Goal: Browse casually

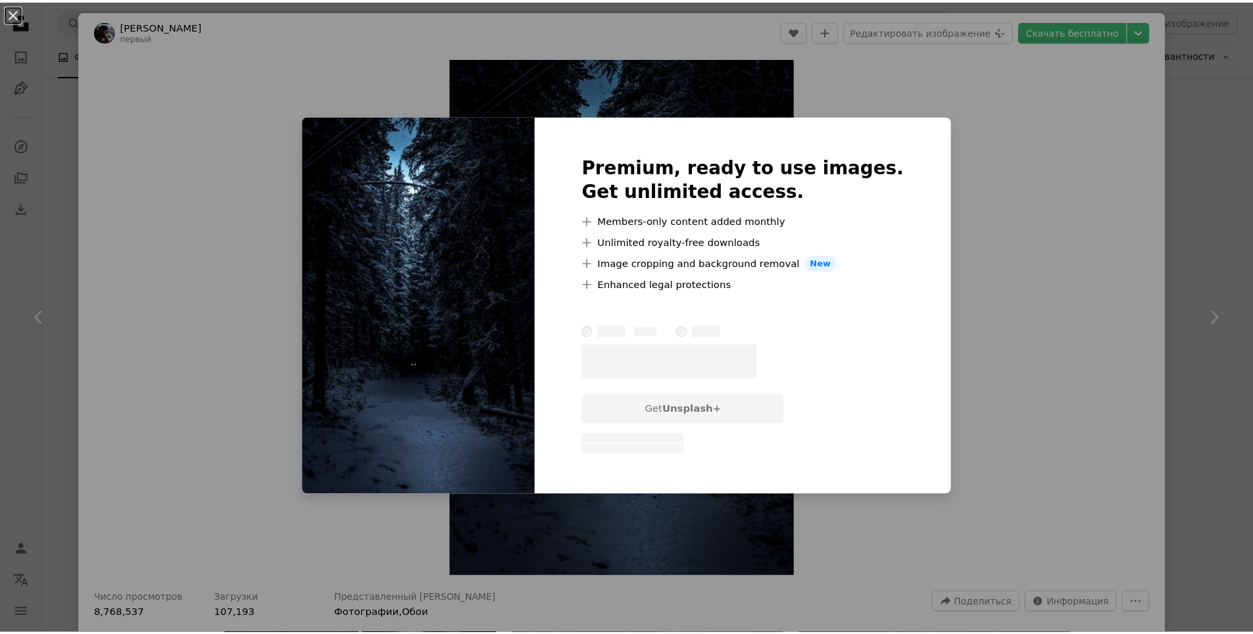
scroll to position [643, 0]
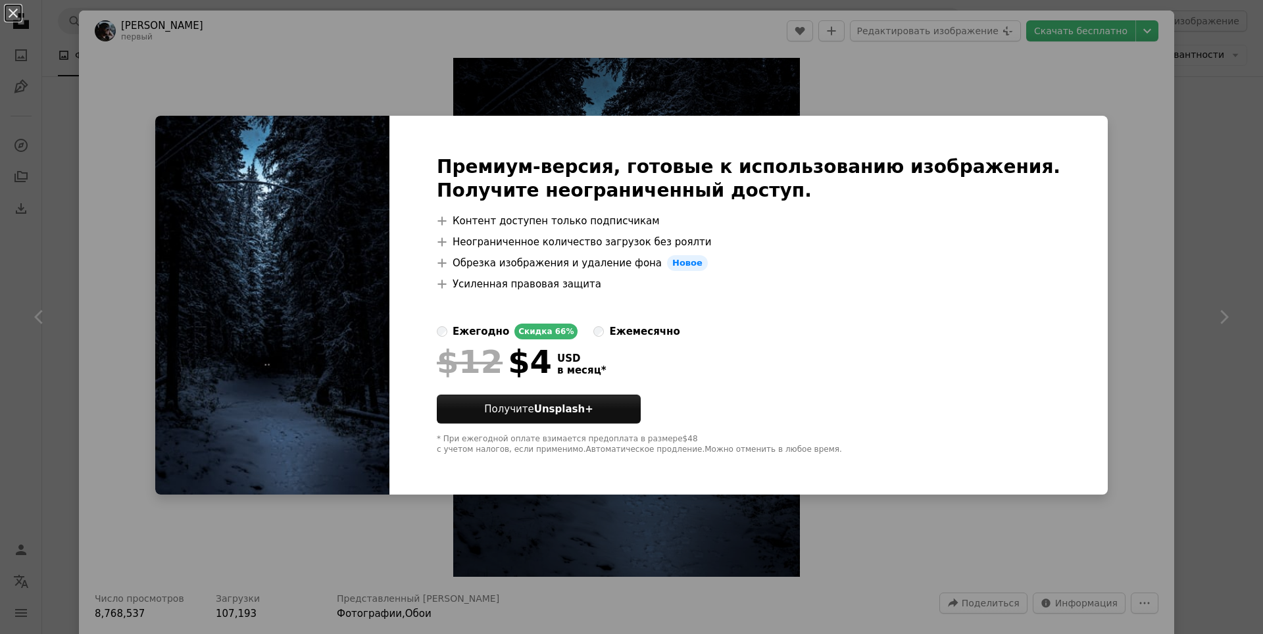
click at [1079, 141] on div "An X shape Премиум-версия, готовые к использованию изображения. Получите неогра…" at bounding box center [631, 317] width 1263 height 634
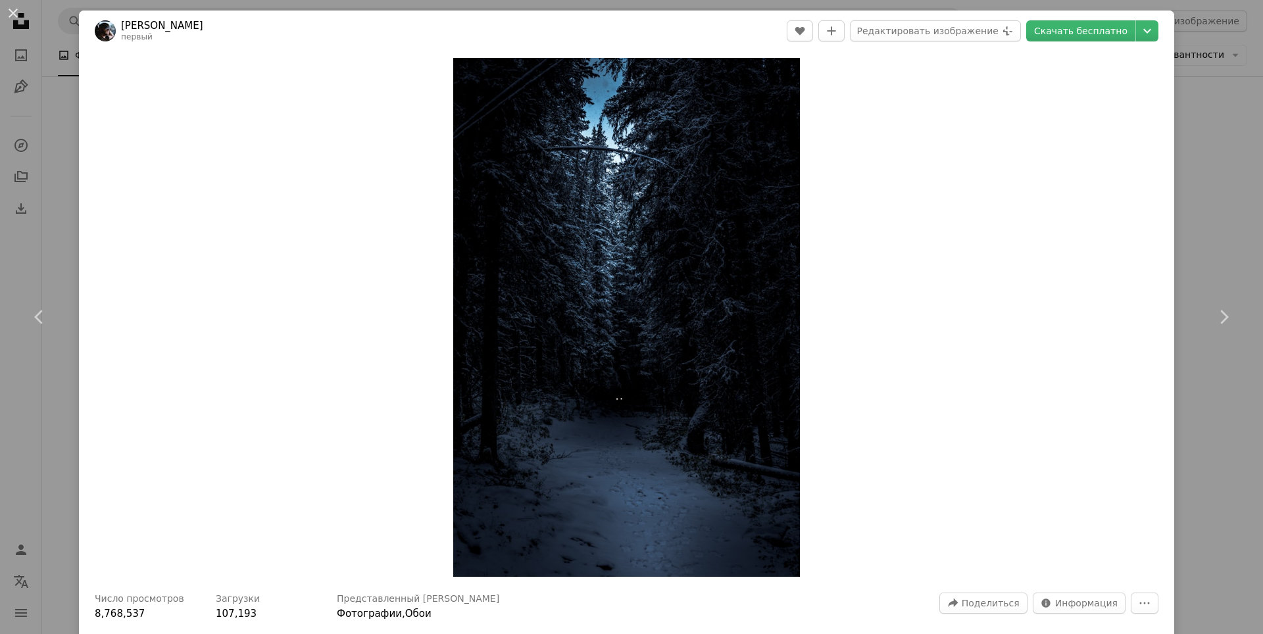
click at [1171, 166] on div "An X shape Chevron left Chevron right [PERSON_NAME] первый A heart A plus sign …" at bounding box center [631, 317] width 1263 height 634
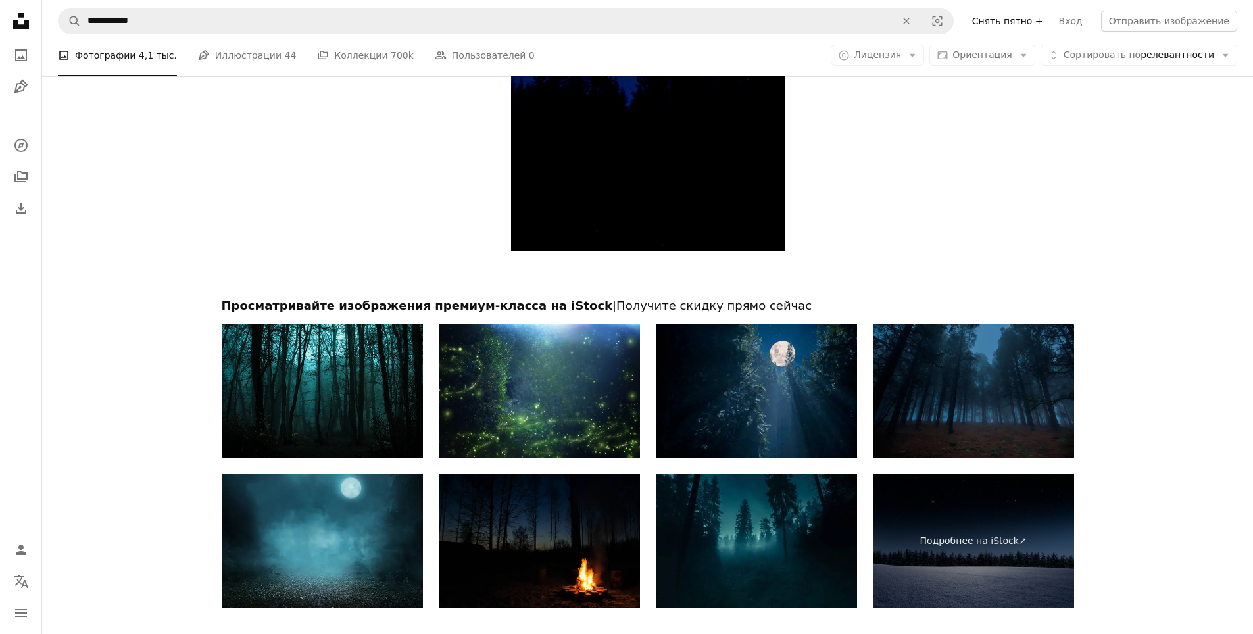
scroll to position [2252, 0]
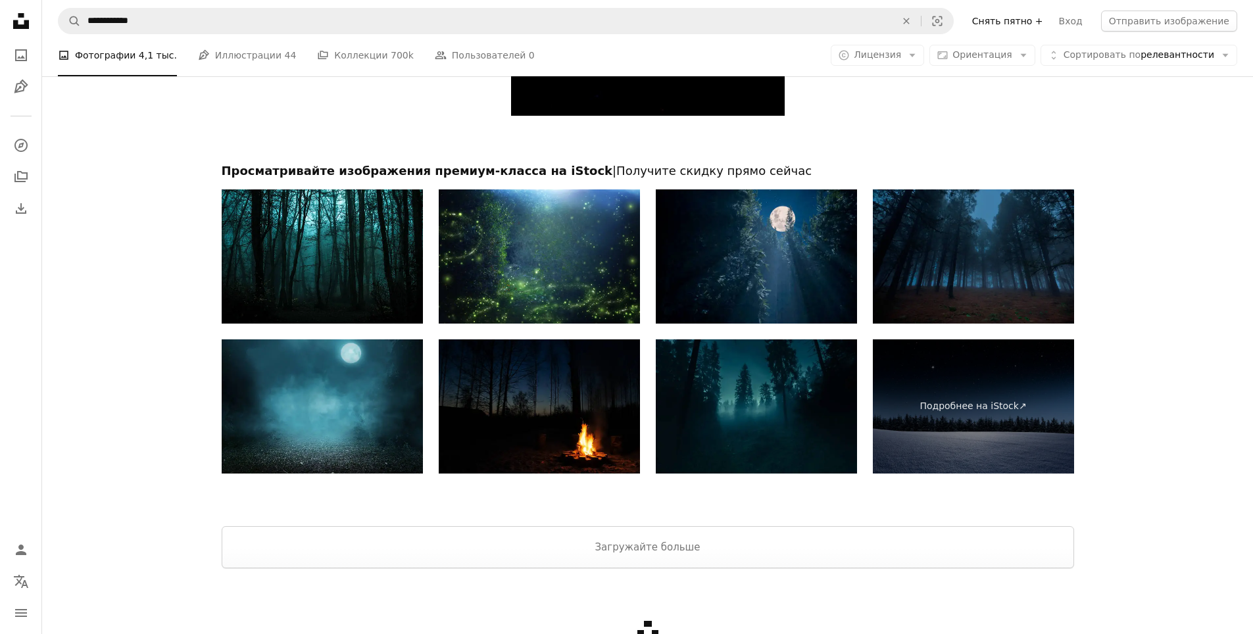
click at [740, 419] on img at bounding box center [756, 406] width 201 height 134
click at [939, 543] on button "Загружайте больше" at bounding box center [648, 547] width 852 height 42
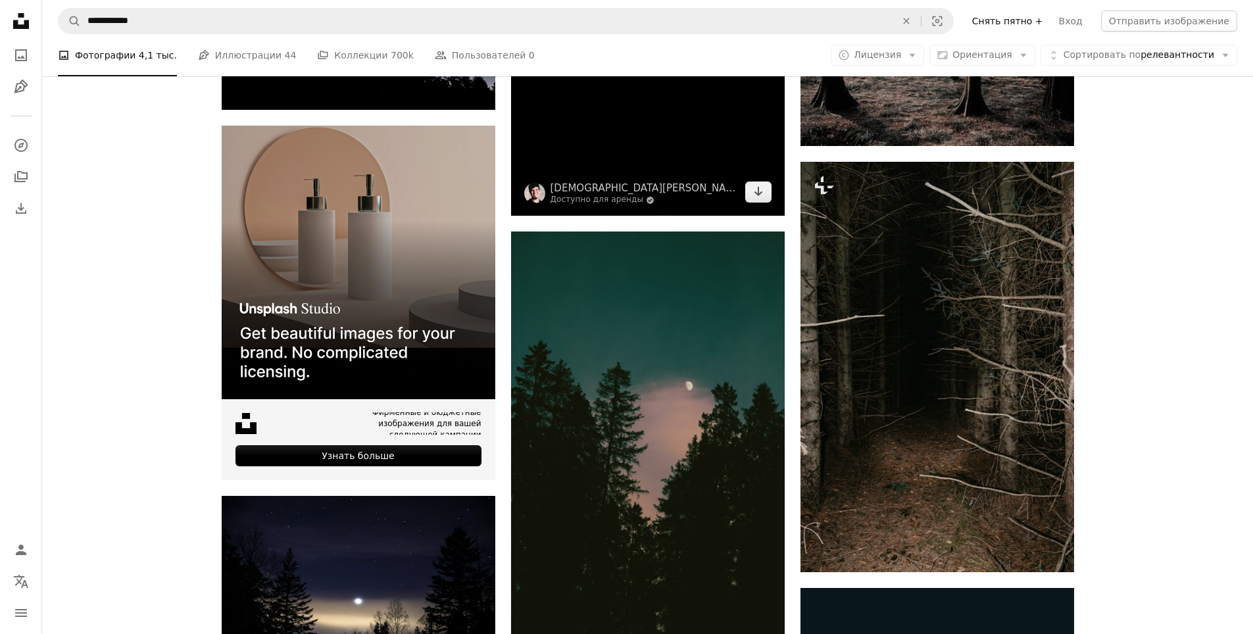
scroll to position [2121, 0]
